Goal: Find specific page/section: Find specific page/section

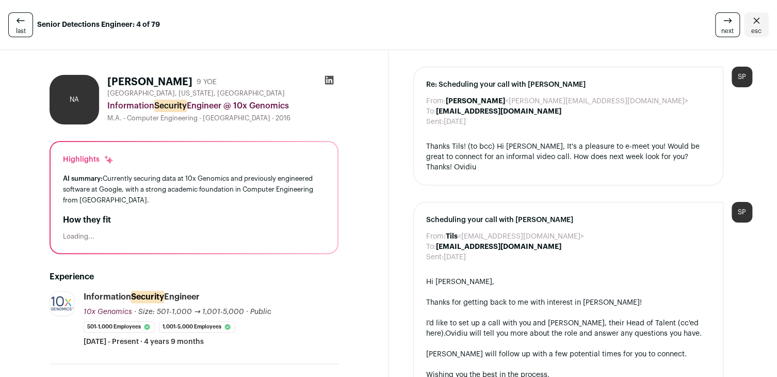
click at [324, 82] on icon at bounding box center [329, 80] width 10 height 10
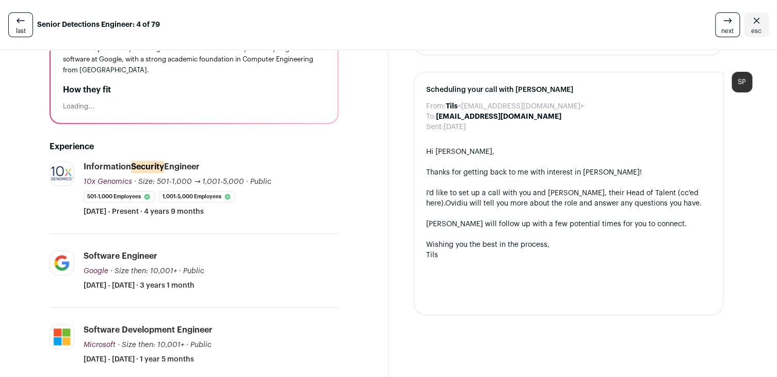
scroll to position [139, 0]
